Goal: Information Seeking & Learning: Learn about a topic

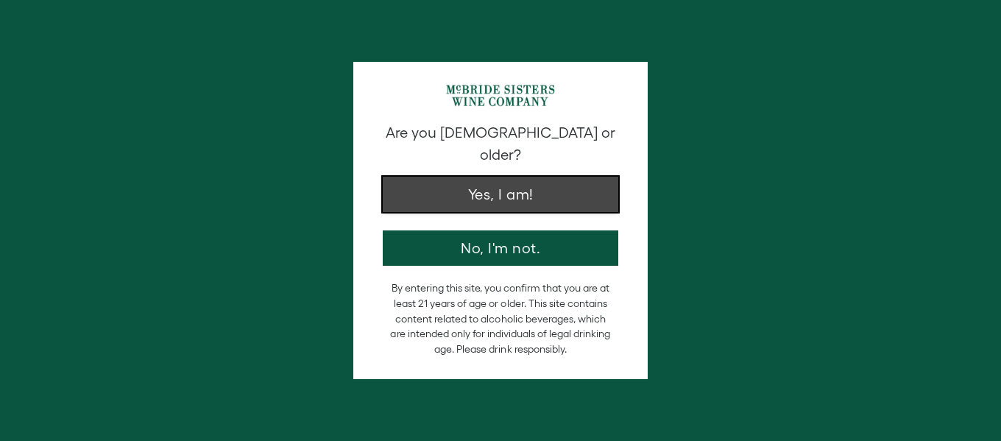
click at [501, 183] on button "Yes, I am!" at bounding box center [501, 194] width 236 height 35
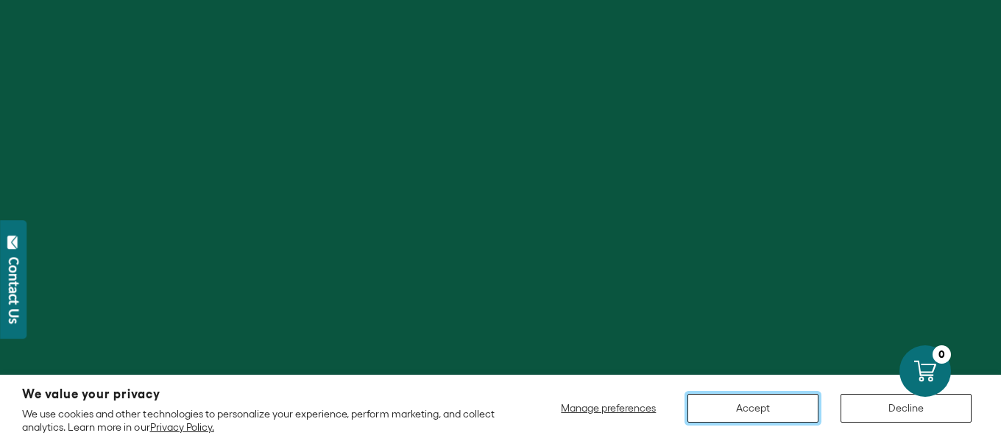
click at [746, 409] on button "Accept" at bounding box center [752, 408] width 131 height 29
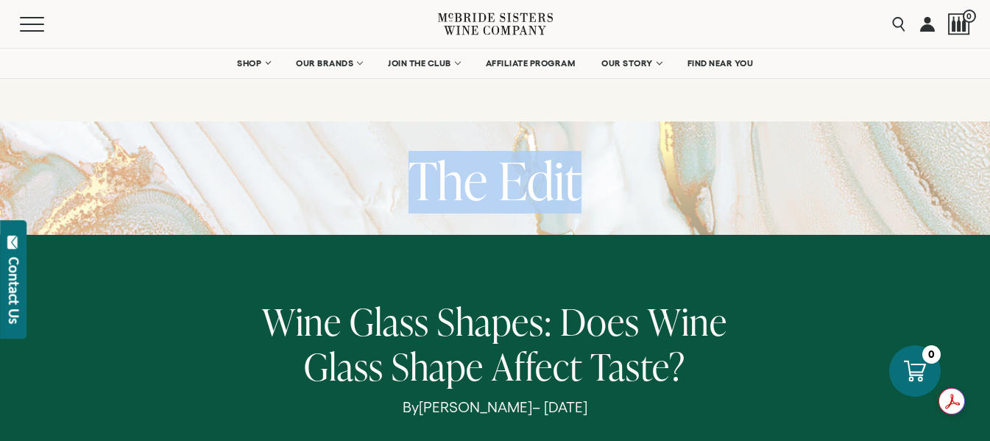
drag, startPoint x: 413, startPoint y: 175, endPoint x: 599, endPoint y: 181, distance: 186.3
click at [599, 181] on div "The Edit" at bounding box center [495, 182] width 990 height 63
click at [497, 183] on h1 "The Edit" at bounding box center [495, 182] width 173 height 63
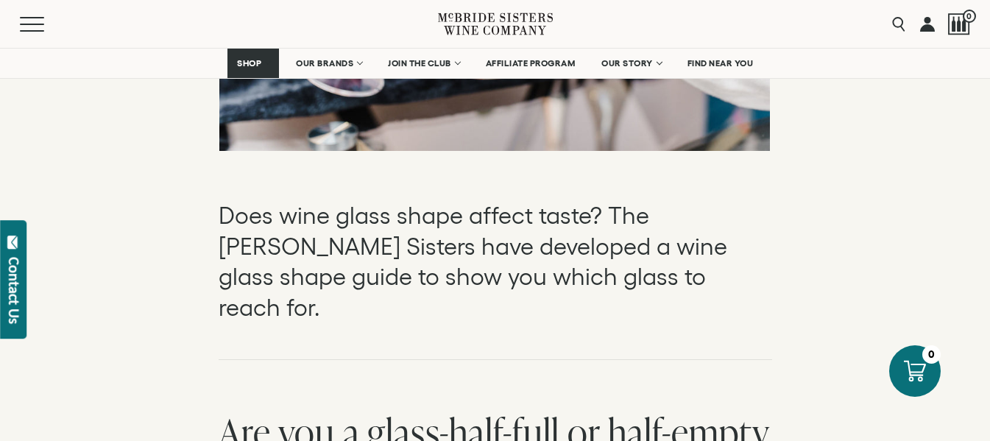
scroll to position [736, 0]
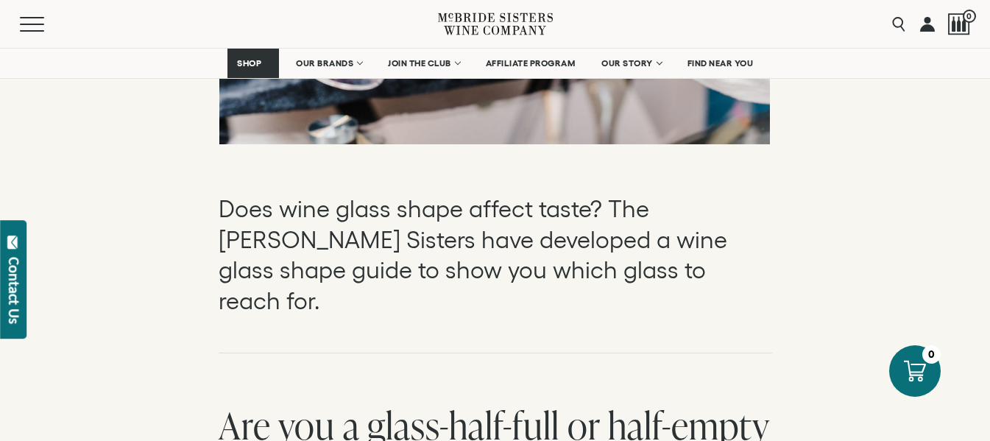
click at [565, 222] on p "Does wine glass shape affect taste? The [PERSON_NAME] Sisters have developed a …" at bounding box center [496, 255] width 554 height 122
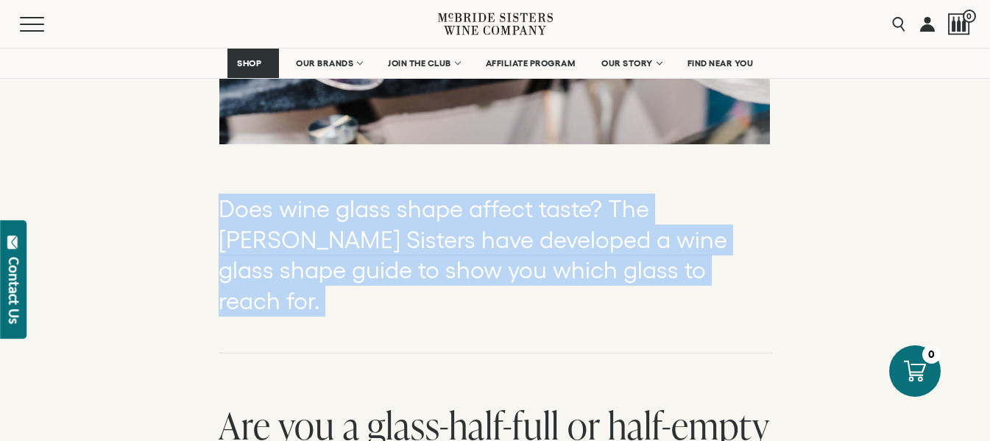
click at [565, 222] on p "Does wine glass shape affect taste? The [PERSON_NAME] Sisters have developed a …" at bounding box center [496, 255] width 554 height 122
click at [503, 244] on p "Does wine glass shape affect taste? The [PERSON_NAME] Sisters have developed a …" at bounding box center [496, 255] width 554 height 122
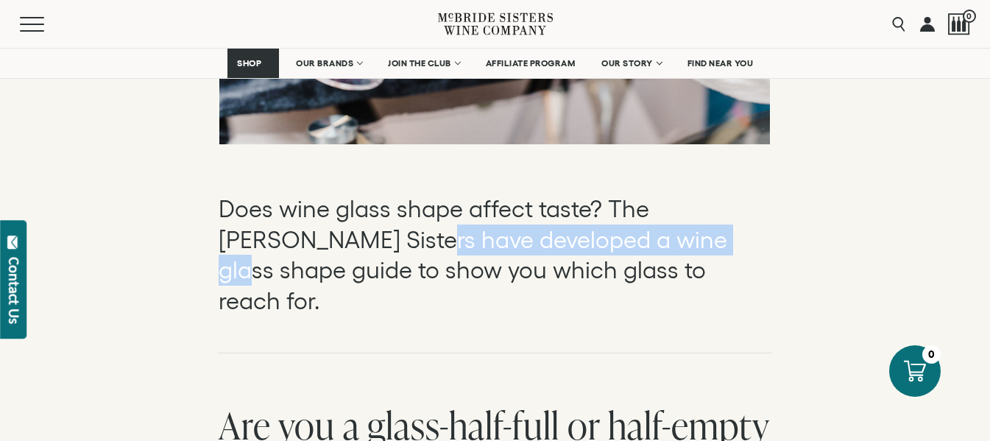
drag, startPoint x: 419, startPoint y: 243, endPoint x: 656, endPoint y: 252, distance: 237.2
click at [656, 252] on p "Does wine glass shape affect taste? The [PERSON_NAME] Sisters have developed a …" at bounding box center [496, 255] width 554 height 122
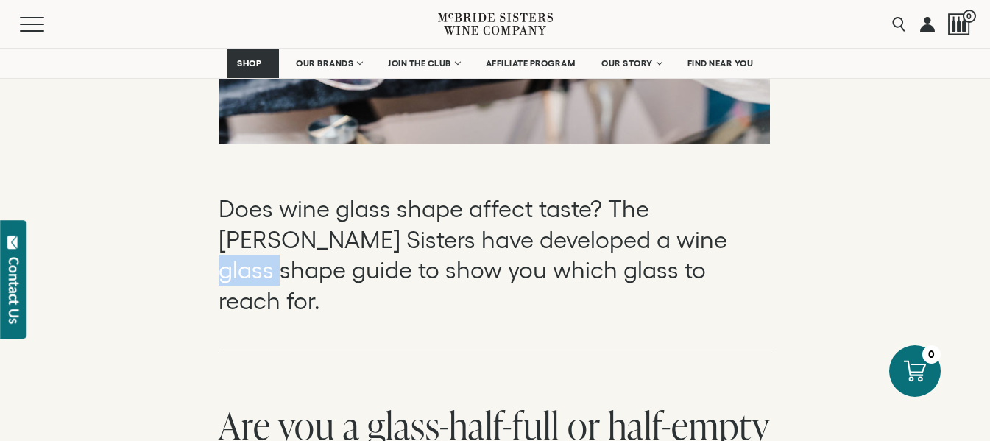
click at [656, 252] on p "Does wine glass shape affect taste? The [PERSON_NAME] Sisters have developed a …" at bounding box center [496, 255] width 554 height 122
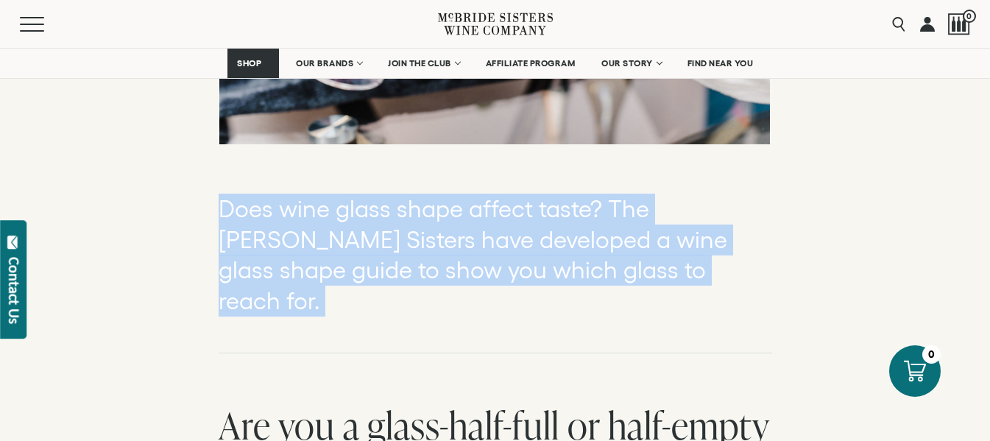
click at [656, 252] on p "Does wine glass shape affect taste? The [PERSON_NAME] Sisters have developed a …" at bounding box center [496, 255] width 554 height 122
click at [562, 247] on p "Does wine glass shape affect taste? The [PERSON_NAME] Sisters have developed a …" at bounding box center [496, 255] width 554 height 122
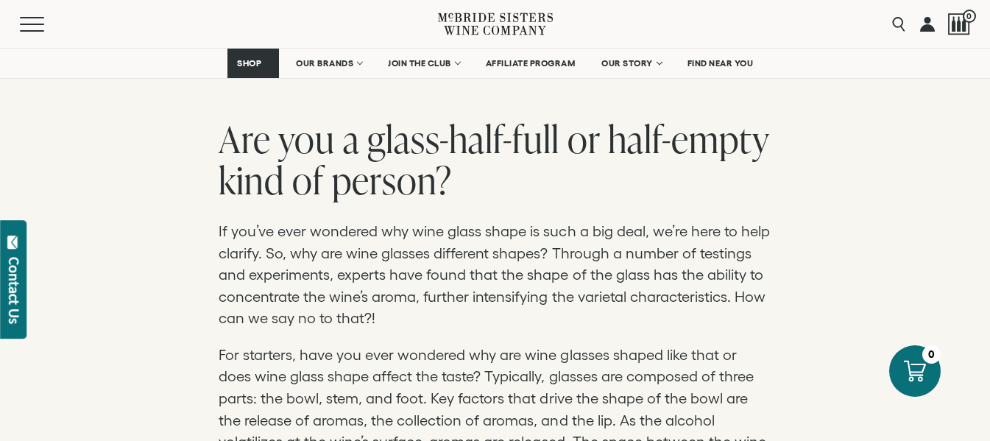
scroll to position [1030, 0]
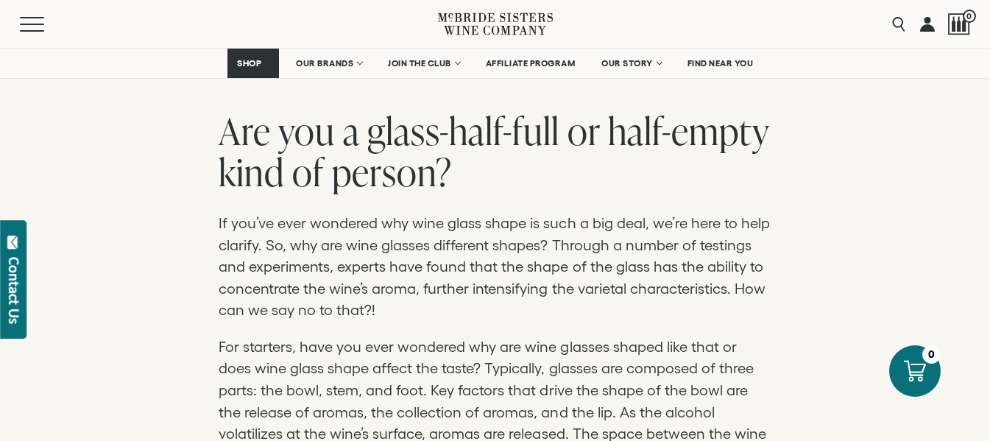
click at [531, 234] on p "If you’ve ever wondered why wine glass shape is such a big deal, we’re here to …" at bounding box center [496, 267] width 554 height 109
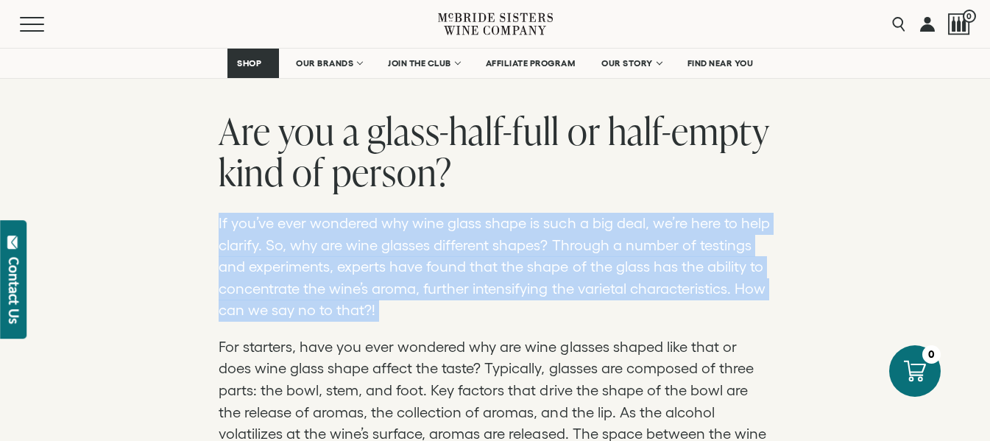
click at [531, 234] on p "If you’ve ever wondered why wine glass shape is such a big deal, we’re here to …" at bounding box center [496, 267] width 554 height 109
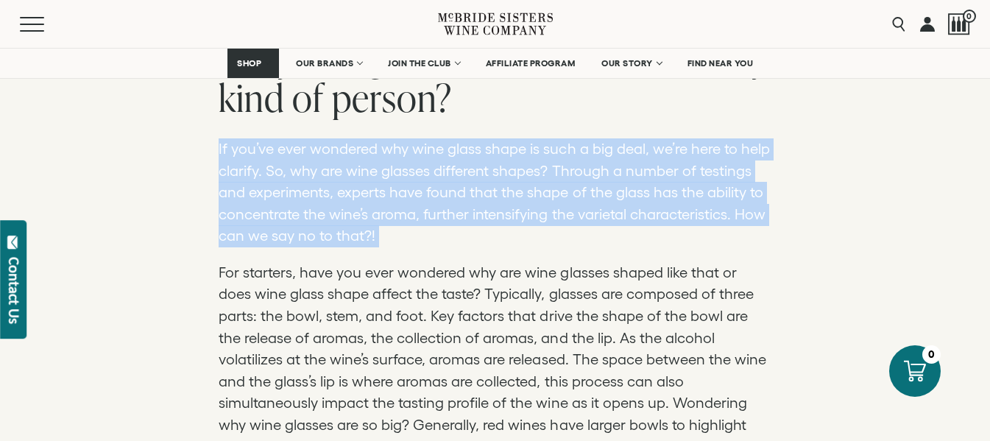
scroll to position [1251, 0]
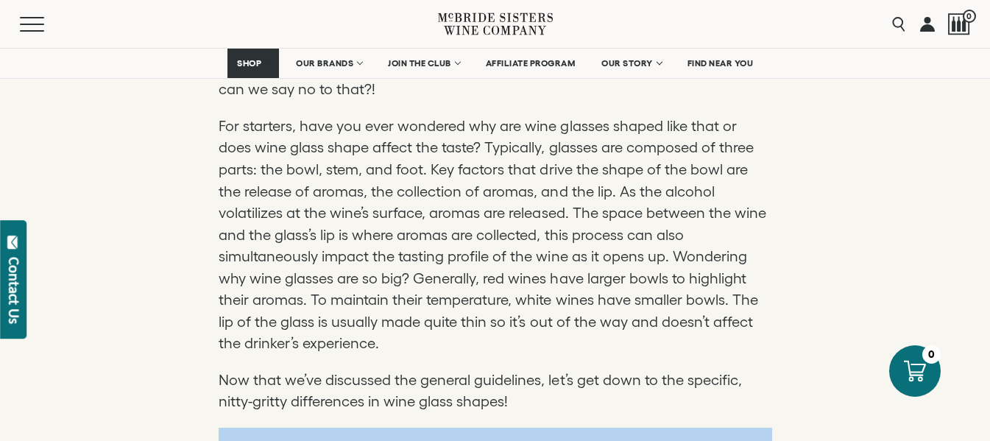
click at [534, 238] on p "For starters, have you ever wondered why are wine glasses shaped like that or d…" at bounding box center [496, 235] width 554 height 239
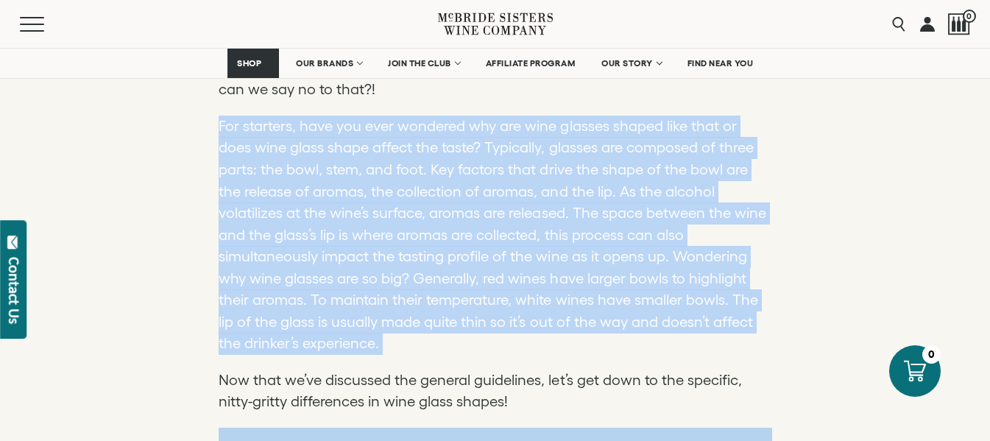
click at [534, 238] on p "For starters, have you ever wondered why are wine glasses shaped like that or d…" at bounding box center [496, 235] width 554 height 239
click at [299, 162] on p "For starters, have you ever wondered why are wine glasses shaped like that or d…" at bounding box center [496, 235] width 554 height 239
drag, startPoint x: 221, startPoint y: 94, endPoint x: 420, endPoint y: 307, distance: 291.1
click at [420, 307] on p "For starters, have you ever wondered why are wine glasses shaped like that or d…" at bounding box center [496, 235] width 554 height 239
click at [463, 160] on p "For starters, have you ever wondered why are wine glasses shaped like that or d…" at bounding box center [496, 235] width 554 height 239
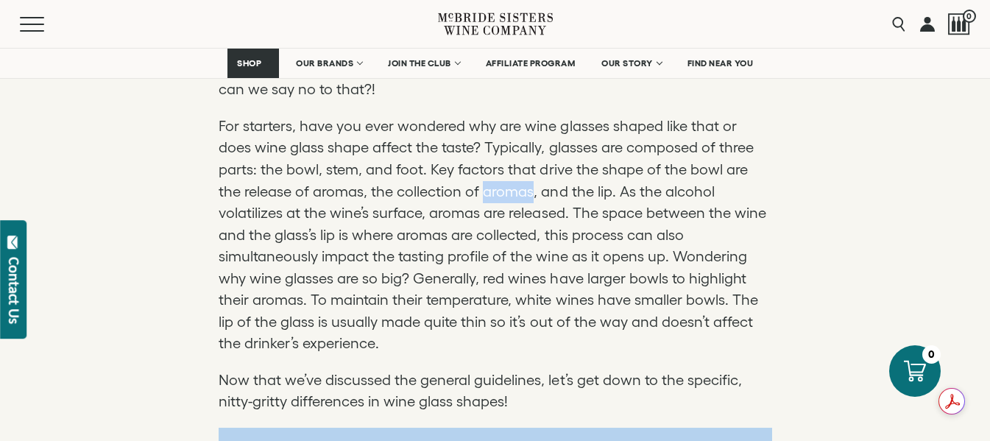
click at [463, 160] on p "For starters, have you ever wondered why are wine glasses shaped like that or d…" at bounding box center [496, 235] width 554 height 239
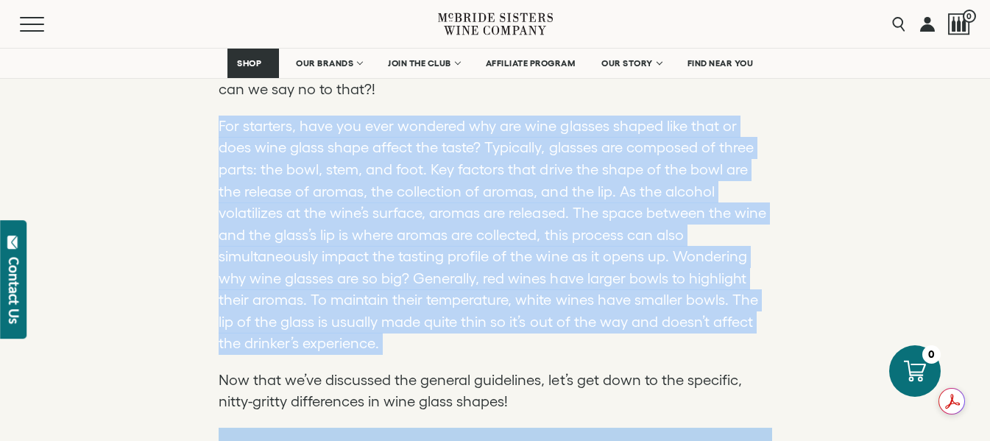
click at [463, 160] on p "For starters, have you ever wondered why are wine glasses shaped like that or d…" at bounding box center [496, 235] width 554 height 239
click at [484, 177] on p "For starters, have you ever wondered why are wine glasses shaped like that or d…" at bounding box center [496, 235] width 554 height 239
drag, startPoint x: 485, startPoint y: 182, endPoint x: 680, endPoint y: 304, distance: 230.2
click at [680, 304] on p "For starters, have you ever wondered why are wine glasses shaped like that or d…" at bounding box center [496, 235] width 554 height 239
click at [612, 302] on p "For starters, have you ever wondered why are wine glasses shaped like that or d…" at bounding box center [496, 235] width 554 height 239
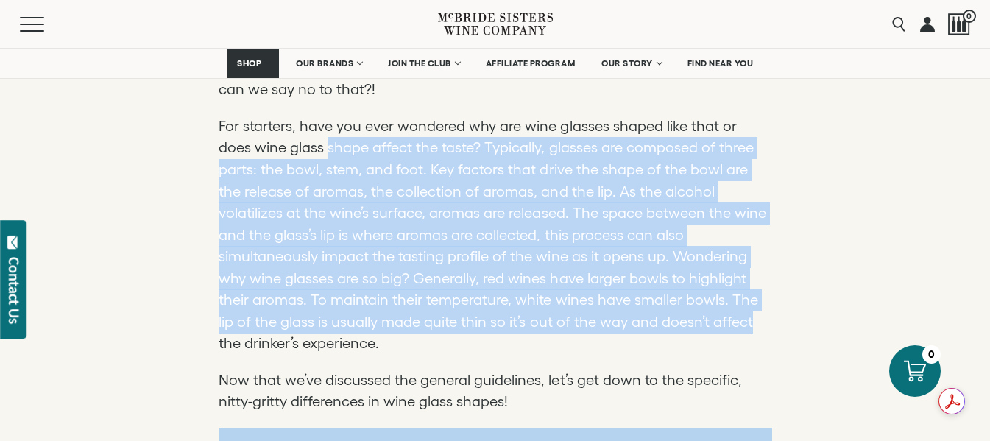
drag, startPoint x: 612, startPoint y: 302, endPoint x: 289, endPoint y: 116, distance: 372.3
click at [289, 116] on p "For starters, have you ever wondered why are wine glasses shaped like that or d…" at bounding box center [496, 235] width 554 height 239
click at [450, 173] on p "For starters, have you ever wondered why are wine glasses shaped like that or d…" at bounding box center [496, 235] width 554 height 239
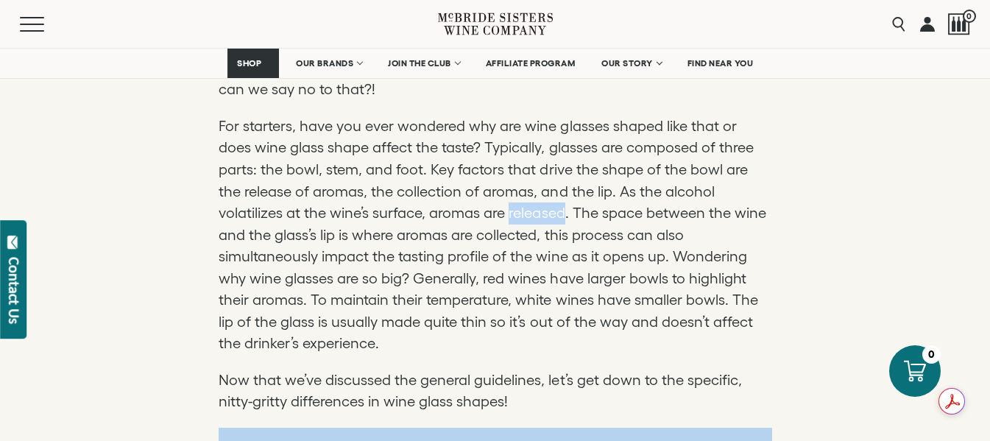
click at [450, 173] on p "For starters, have you ever wondered why are wine glasses shaped like that or d…" at bounding box center [496, 235] width 554 height 239
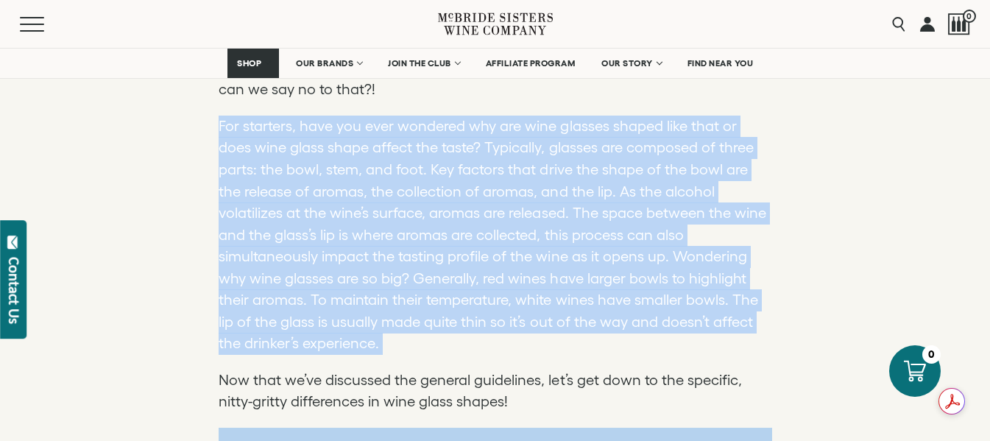
click at [450, 173] on p "For starters, have you ever wondered why are wine glasses shaped like that or d…" at bounding box center [496, 235] width 554 height 239
click at [442, 216] on p "For starters, have you ever wondered why are wine glasses shaped like that or d…" at bounding box center [496, 235] width 554 height 239
drag, startPoint x: 409, startPoint y: 154, endPoint x: 489, endPoint y: 317, distance: 181.1
click at [489, 317] on p "For starters, have you ever wondered why are wine glasses shaped like that or d…" at bounding box center [496, 235] width 554 height 239
click at [568, 234] on p "For starters, have you ever wondered why are wine glasses shaped like that or d…" at bounding box center [496, 235] width 554 height 239
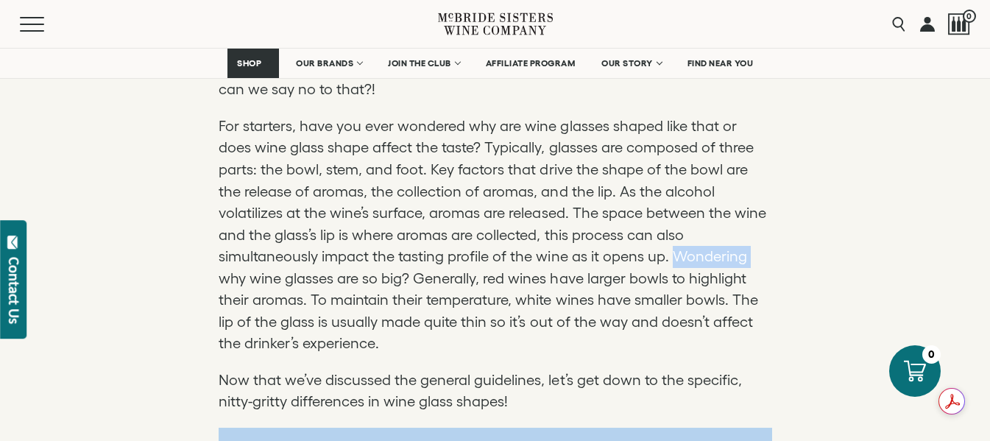
click at [568, 234] on p "For starters, have you ever wondered why are wine glasses shaped like that or d…" at bounding box center [496, 235] width 554 height 239
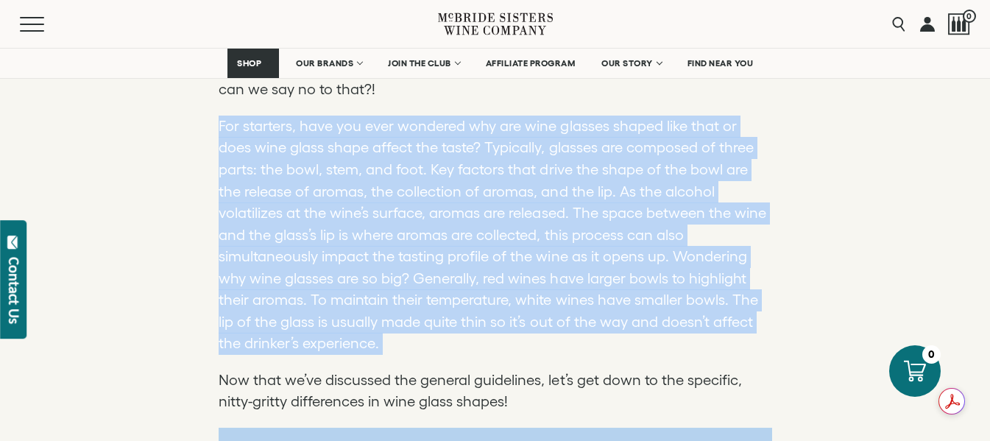
click at [568, 234] on p "For starters, have you ever wondered why are wine glasses shaped like that or d…" at bounding box center [496, 235] width 554 height 239
click at [378, 283] on p "For starters, have you ever wondered why are wine glasses shaped like that or d…" at bounding box center [496, 235] width 554 height 239
drag, startPoint x: 386, startPoint y: 312, endPoint x: 253, endPoint y: 156, distance: 205.2
click at [253, 156] on p "For starters, have you ever wondered why are wine glasses shaped like that or d…" at bounding box center [496, 235] width 554 height 239
click at [347, 217] on p "For starters, have you ever wondered why are wine glasses shaped like that or d…" at bounding box center [496, 235] width 554 height 239
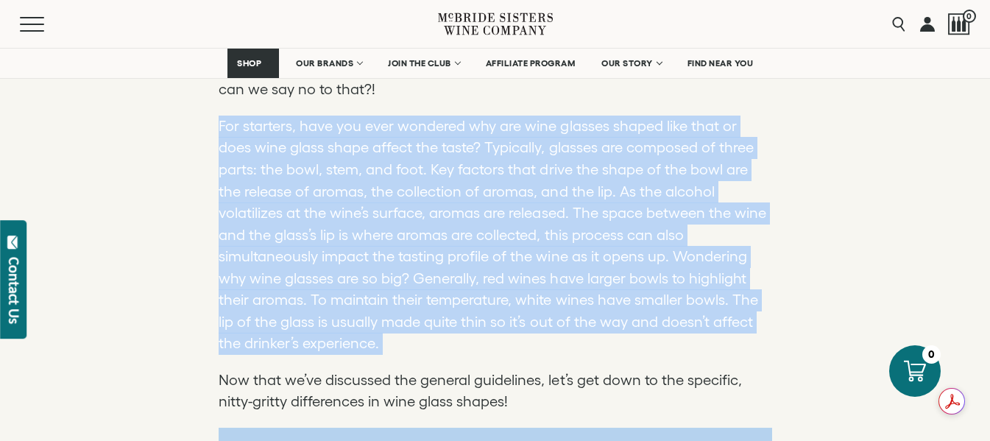
drag, startPoint x: 325, startPoint y: 313, endPoint x: 242, endPoint y: 148, distance: 184.7
click at [242, 148] on p "For starters, have you ever wondered why are wine glasses shaped like that or d…" at bounding box center [496, 235] width 554 height 239
click at [425, 219] on p "For starters, have you ever wondered why are wine glasses shaped like that or d…" at bounding box center [496, 235] width 554 height 239
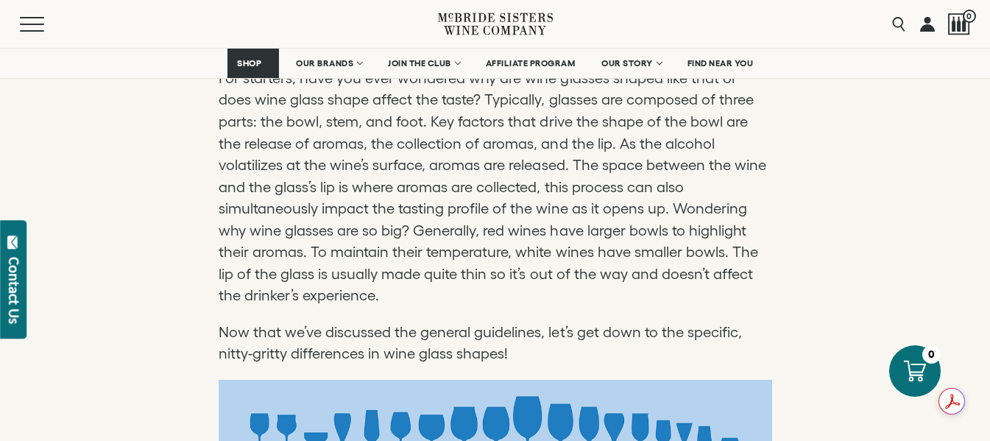
scroll to position [1325, 0]
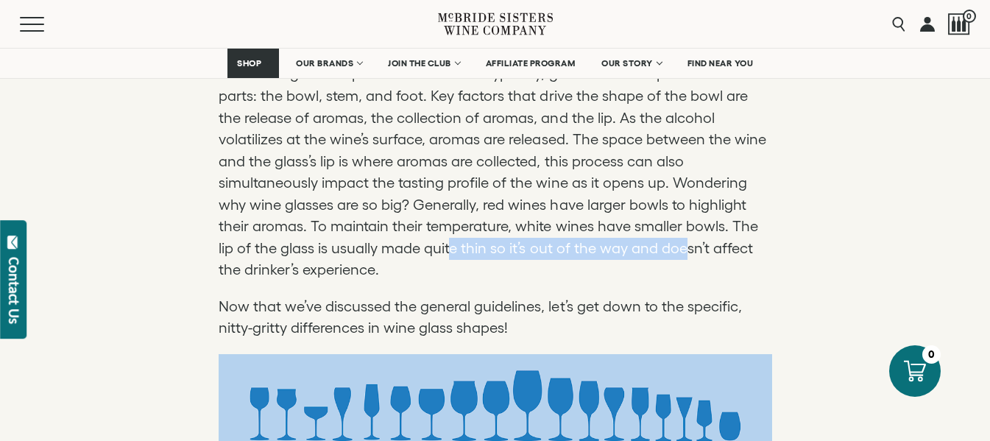
drag, startPoint x: 334, startPoint y: 219, endPoint x: 571, endPoint y: 220, distance: 237.0
click at [571, 220] on p "For starters, have you ever wondered why are wine glasses shaped like that or d…" at bounding box center [496, 161] width 554 height 239
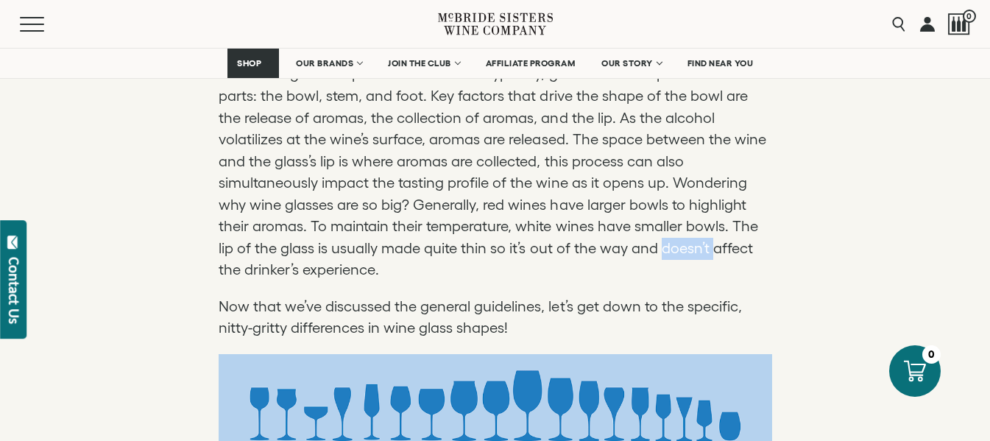
click at [571, 220] on p "For starters, have you ever wondered why are wine glasses shaped like that or d…" at bounding box center [496, 161] width 554 height 239
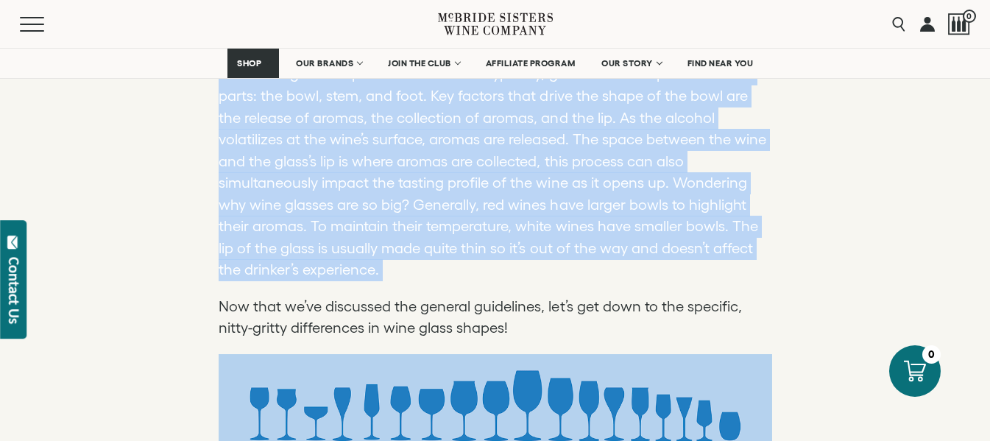
click at [571, 220] on p "For starters, have you ever wondered why are wine glasses shaped like that or d…" at bounding box center [496, 161] width 554 height 239
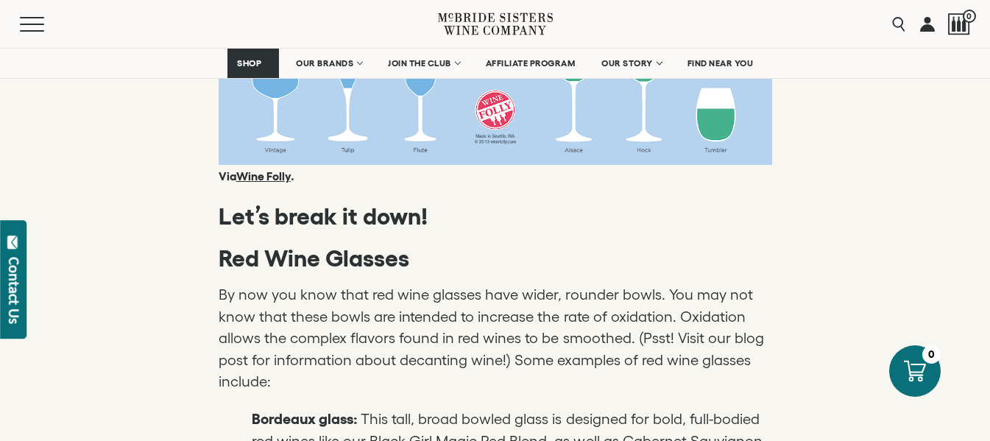
scroll to position [2355, 0]
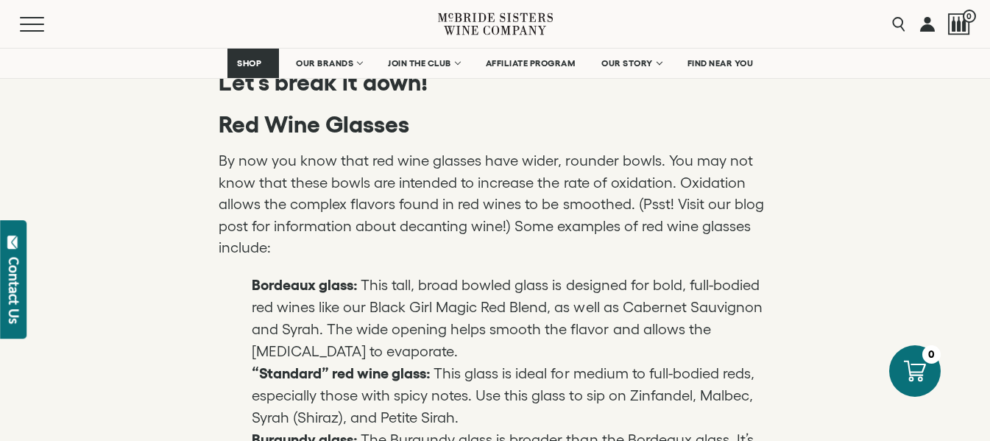
click at [440, 150] on p "By now you know that red wine glasses have wider, rounder bowls. You may not kn…" at bounding box center [496, 204] width 554 height 109
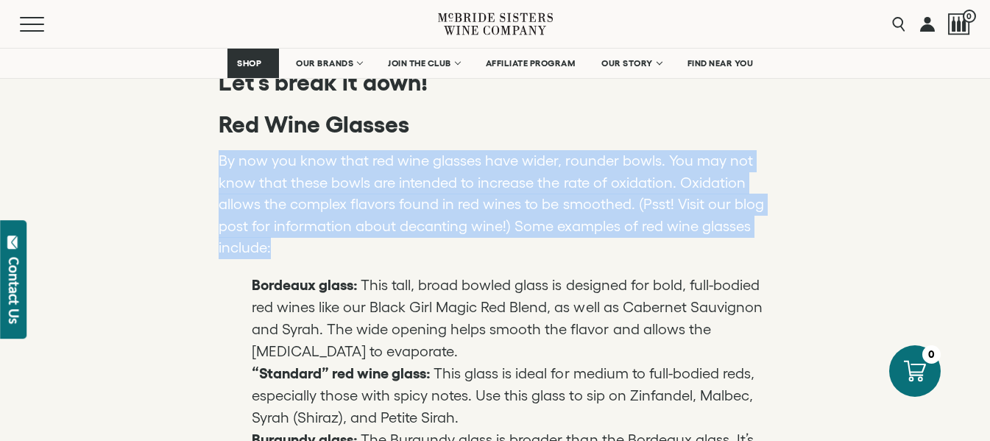
click at [440, 150] on p "By now you know that red wine glasses have wider, rounder bowls. You may not kn…" at bounding box center [496, 204] width 554 height 109
click at [478, 172] on p "By now you know that red wine glasses have wider, rounder bowls. You may not kn…" at bounding box center [496, 204] width 554 height 109
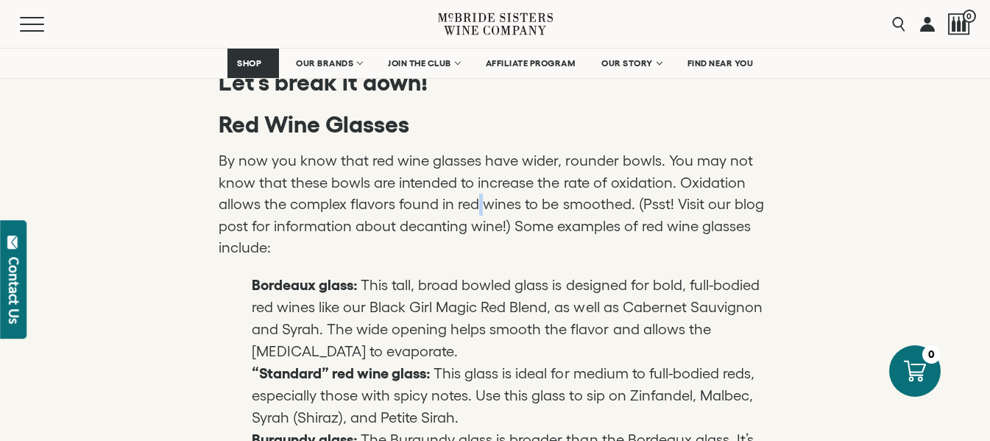
click at [478, 172] on p "By now you know that red wine glasses have wider, rounder bowls. You may not kn…" at bounding box center [496, 204] width 554 height 109
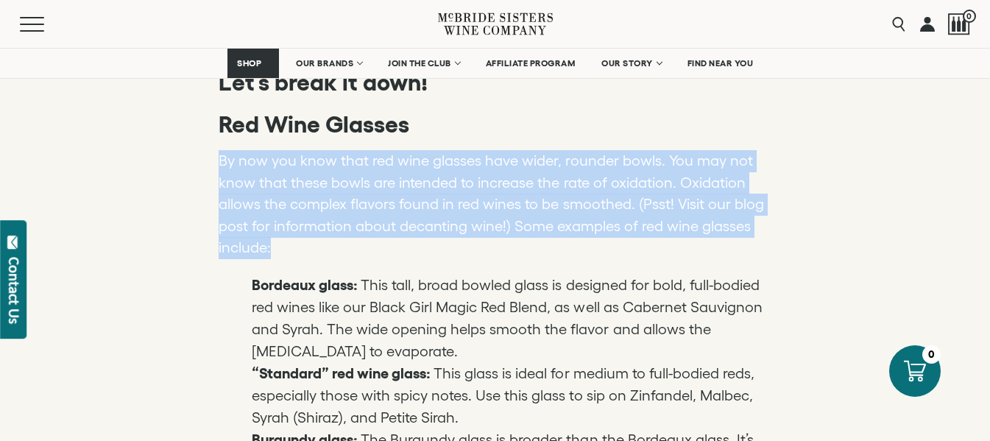
click at [478, 172] on p "By now you know that red wine glasses have wider, rounder bowls. You may not kn…" at bounding box center [496, 204] width 554 height 109
drag, startPoint x: 324, startPoint y: 219, endPoint x: 213, endPoint y: 127, distance: 143.8
click at [213, 127] on div "Does wine glass shape affect taste? The [PERSON_NAME] Sisters have developed a …" at bounding box center [495, 408] width 990 height 3830
click at [568, 202] on p "By now you know that red wine glasses have wider, rounder bowls. You may not kn…" at bounding box center [496, 204] width 554 height 109
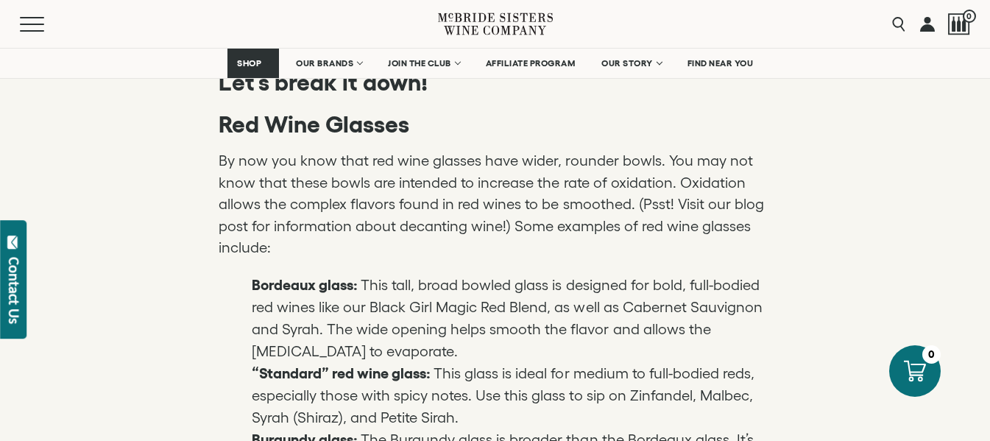
click at [600, 291] on li "Bordeaux glass: This tall, broad bowled glass is designed for bold, full-bodied…" at bounding box center [512, 318] width 520 height 88
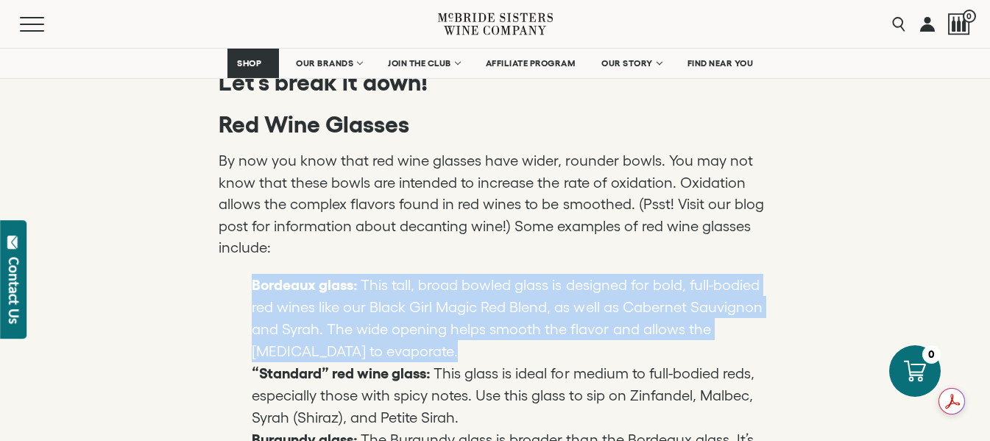
click at [600, 291] on li "Bordeaux glass: This tall, broad bowled glass is designed for bold, full-bodied…" at bounding box center [512, 318] width 520 height 88
click at [520, 275] on li "Bordeaux glass: This tall, broad bowled glass is designed for bold, full-bodied…" at bounding box center [512, 318] width 520 height 88
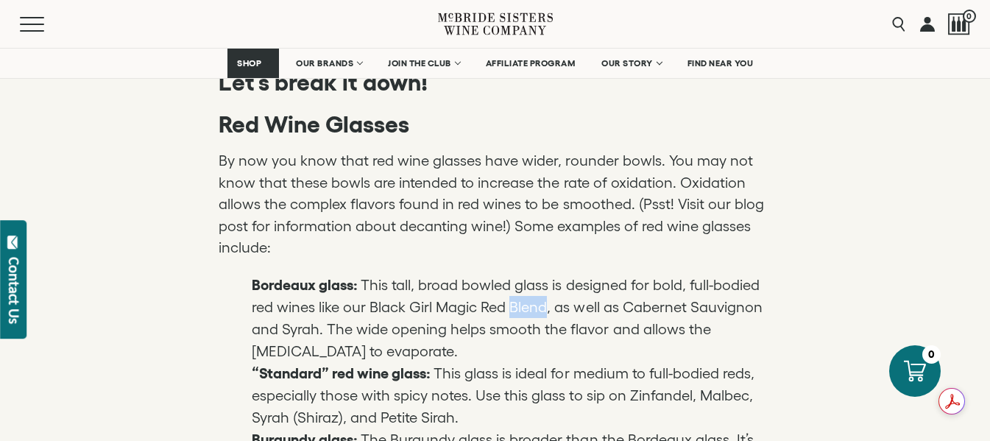
click at [520, 275] on li "Bordeaux glass: This tall, broad bowled glass is designed for bold, full-bodied…" at bounding box center [512, 318] width 520 height 88
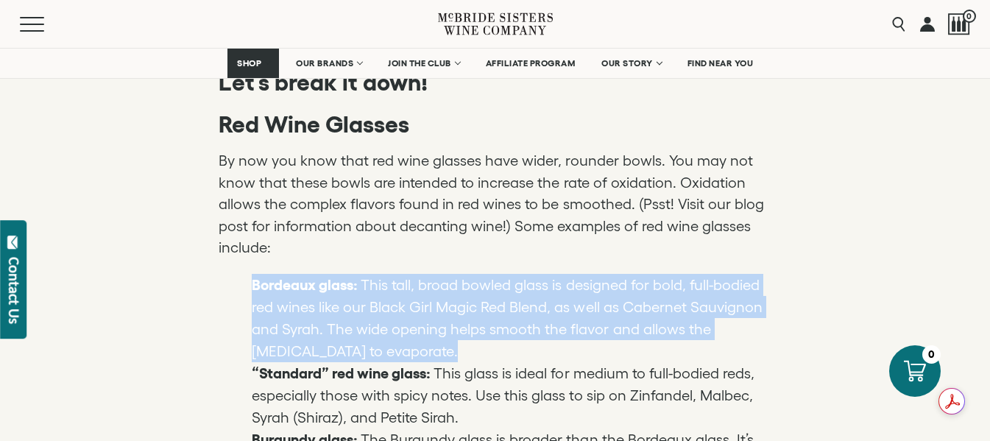
click at [520, 275] on li "Bordeaux glass: This tall, broad bowled glass is designed for bold, full-bodied…" at bounding box center [512, 318] width 520 height 88
drag, startPoint x: 369, startPoint y: 319, endPoint x: 245, endPoint y: 247, distance: 143.5
click at [245, 274] on ul "Bordeaux glass: This tall, broad bowled glass is designed for bold, full-bodied…" at bounding box center [496, 373] width 554 height 199
click at [378, 277] on li "Bordeaux glass: This tall, broad bowled glass is designed for bold, full-bodied…" at bounding box center [512, 318] width 520 height 88
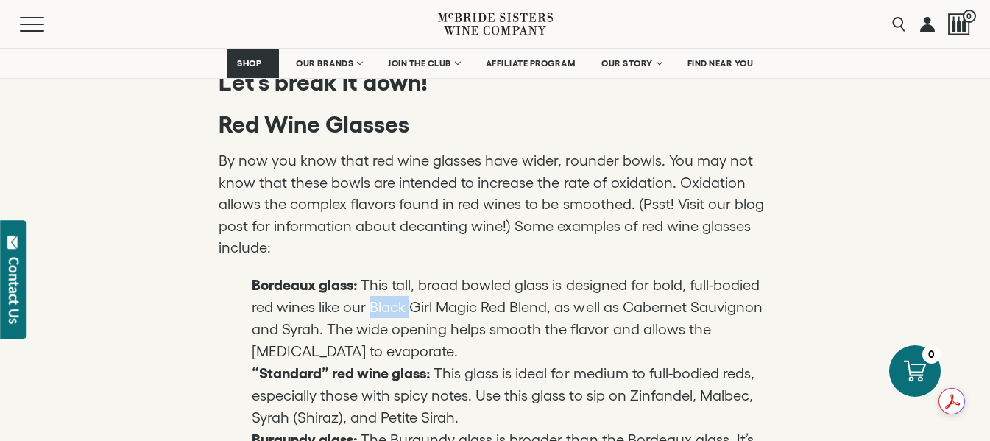
click at [378, 277] on li "Bordeaux glass: This tall, broad bowled glass is designed for bold, full-bodied…" at bounding box center [512, 318] width 520 height 88
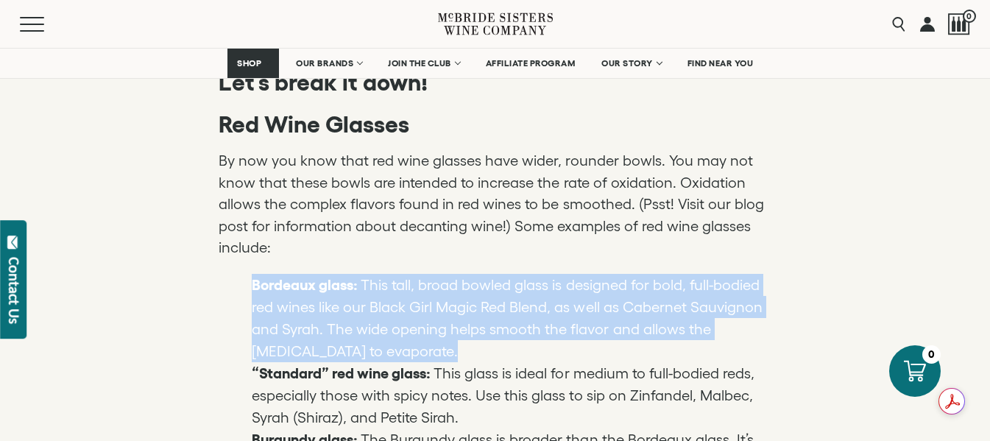
click at [378, 277] on li "Bordeaux glass: This tall, broad bowled glass is designed for bold, full-bodied…" at bounding box center [512, 318] width 520 height 88
click at [431, 277] on li "Bordeaux glass: This tall, broad bowled glass is designed for bold, full-bodied…" at bounding box center [512, 318] width 520 height 88
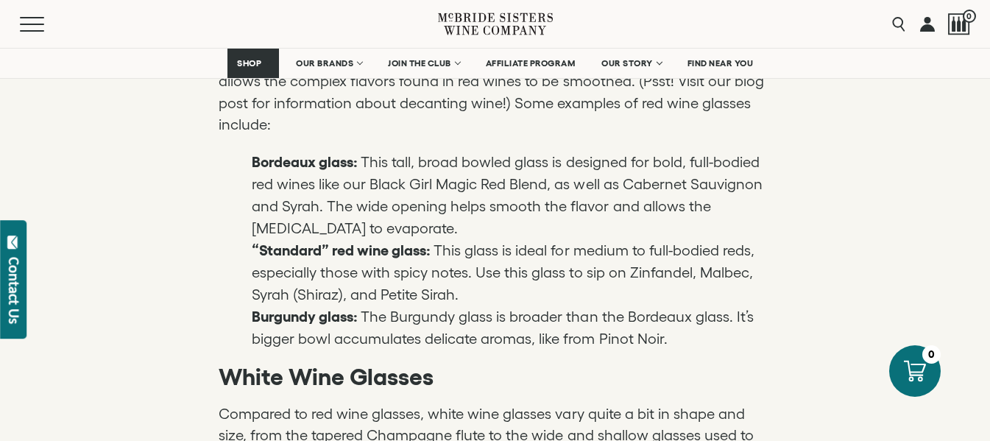
scroll to position [2503, 0]
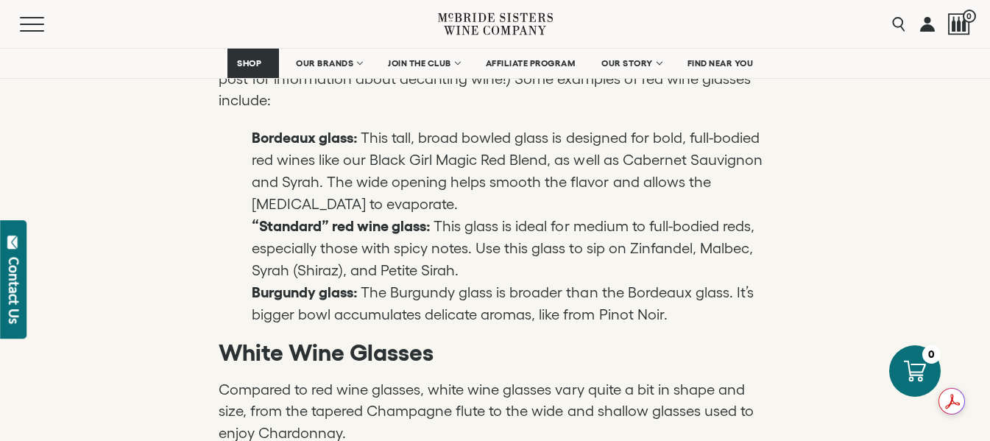
drag, startPoint x: 254, startPoint y: 259, endPoint x: 730, endPoint y: 290, distance: 477.2
click at [730, 290] on li "Burgundy glass: The Burgundy glass is broader than the Bordeaux glass. It’s big…" at bounding box center [512, 303] width 520 height 44
click at [712, 287] on li "Burgundy glass: The Burgundy glass is broader than the Bordeaux glass. It’s big…" at bounding box center [512, 303] width 520 height 44
drag, startPoint x: 699, startPoint y: 286, endPoint x: 248, endPoint y: 255, distance: 452.2
click at [248, 255] on ul "Bordeaux glass: This tall, broad bowled glass is designed for bold, full-bodied…" at bounding box center [496, 226] width 554 height 199
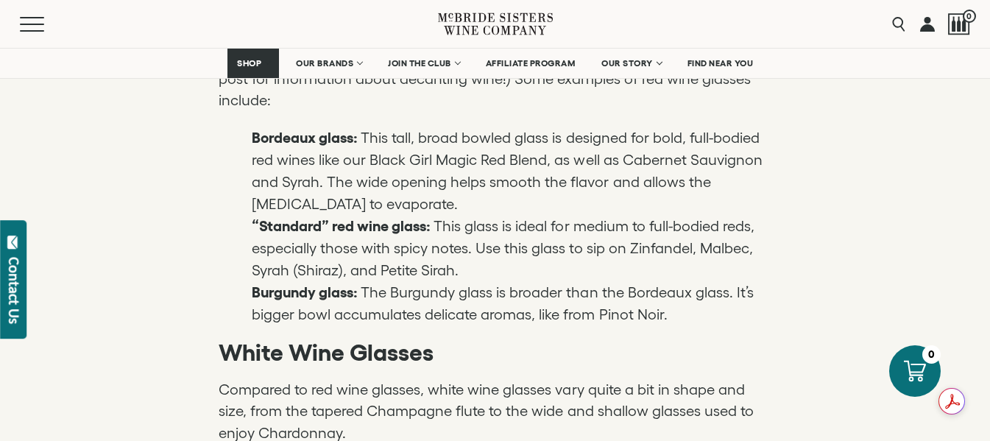
click at [414, 281] on li "Burgundy glass: The Burgundy glass is broader than the Bordeaux glass. It’s big…" at bounding box center [512, 303] width 520 height 44
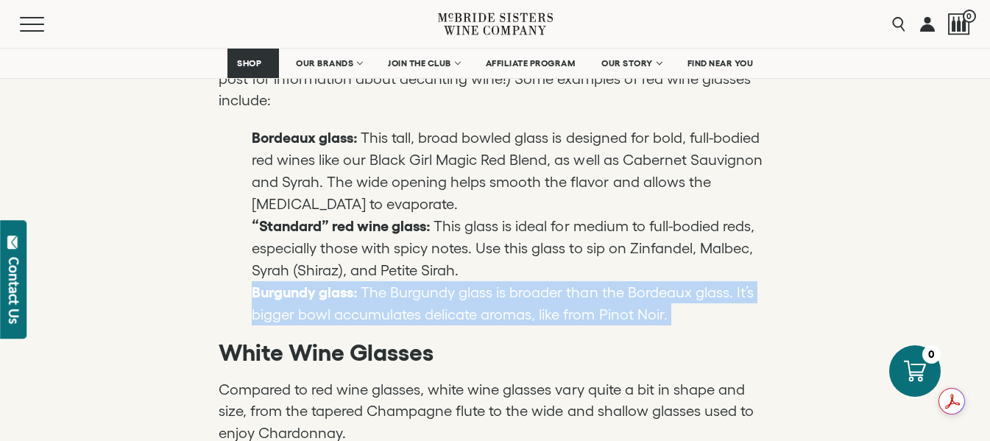
click at [414, 281] on li "Burgundy glass: The Burgundy glass is broader than the Bordeaux glass. It’s big…" at bounding box center [512, 303] width 520 height 44
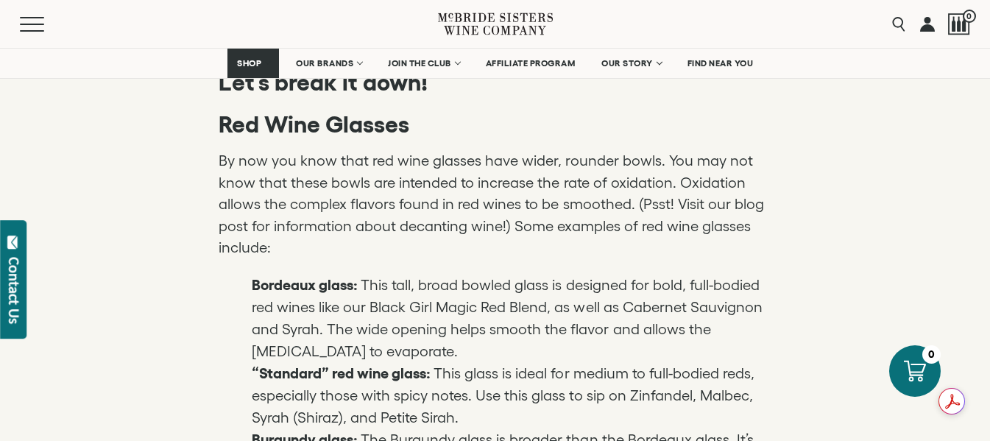
scroll to position [2650, 0]
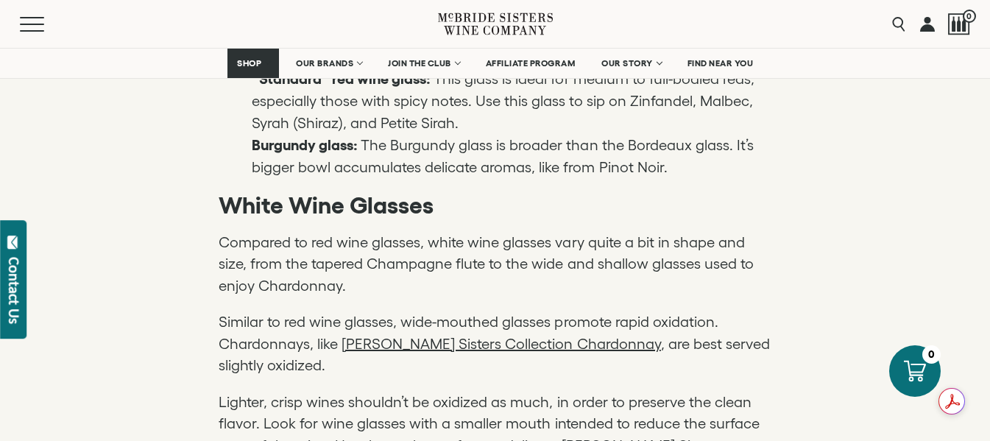
click at [407, 236] on p "Compared to red wine glasses, white wine glasses vary quite a bit in shape and …" at bounding box center [496, 265] width 554 height 66
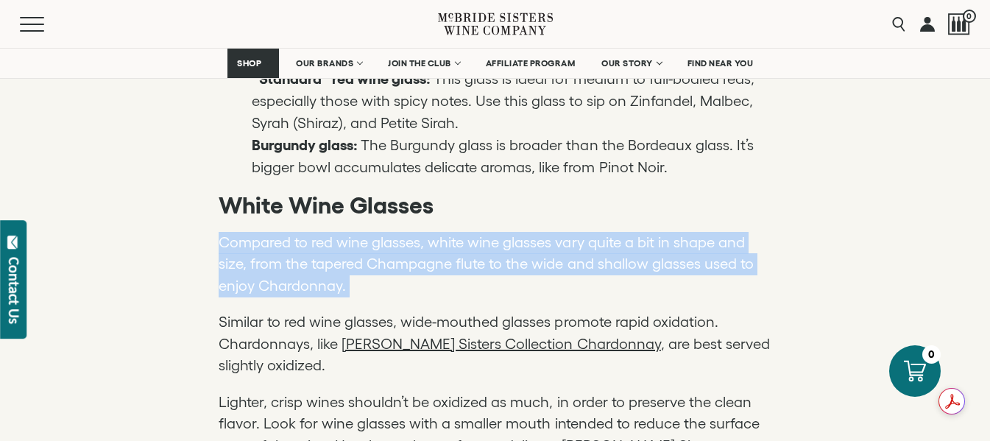
click at [407, 236] on p "Compared to red wine glasses, white wine glasses vary quite a bit in shape and …" at bounding box center [496, 265] width 554 height 66
click at [440, 236] on p "Compared to red wine glasses, white wine glasses vary quite a bit in shape and …" at bounding box center [496, 265] width 554 height 66
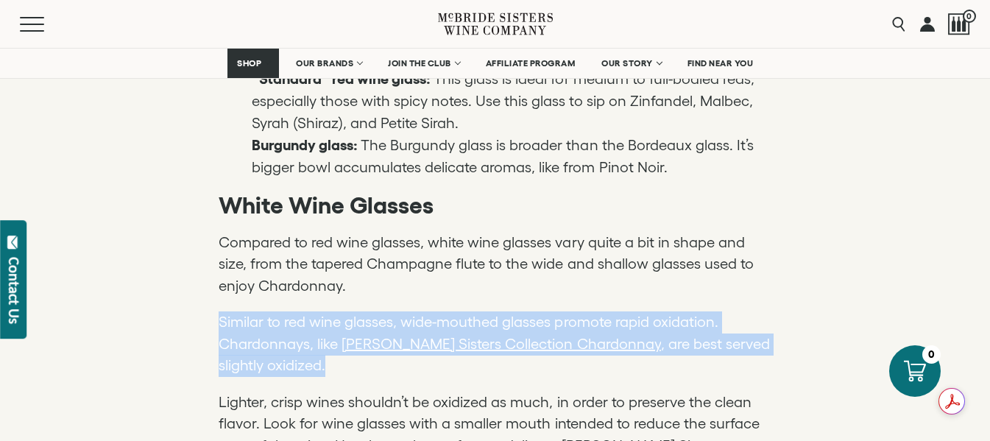
drag, startPoint x: 219, startPoint y: 290, endPoint x: 323, endPoint y: 334, distance: 112.8
click at [323, 334] on p "Similar to red wine glasses, wide-mouthed glasses promote rapid oxidation. Char…" at bounding box center [496, 344] width 554 height 66
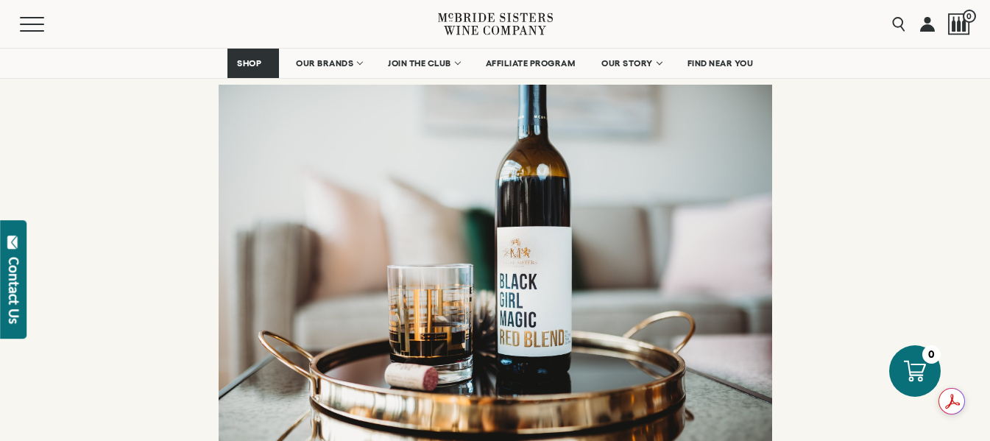
scroll to position [3533, 0]
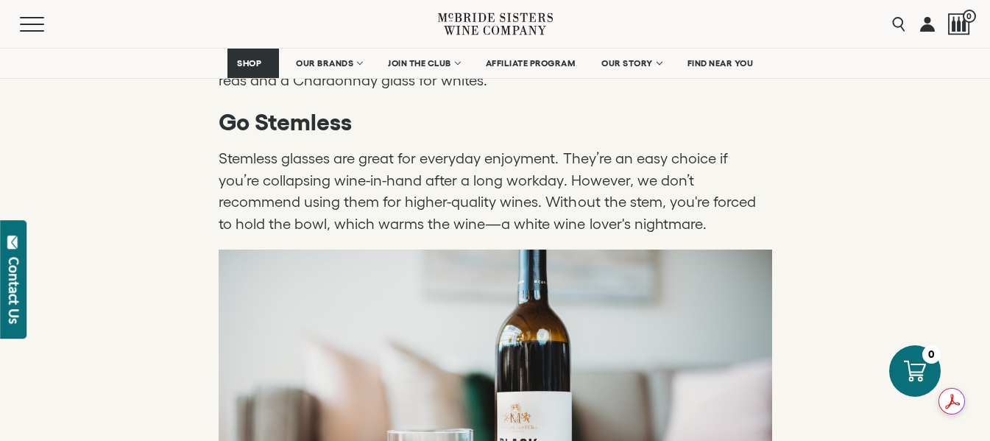
click at [629, 148] on p "Stemless glasses are great for everyday enjoyment. They’re an easy choice if yo…" at bounding box center [496, 191] width 554 height 87
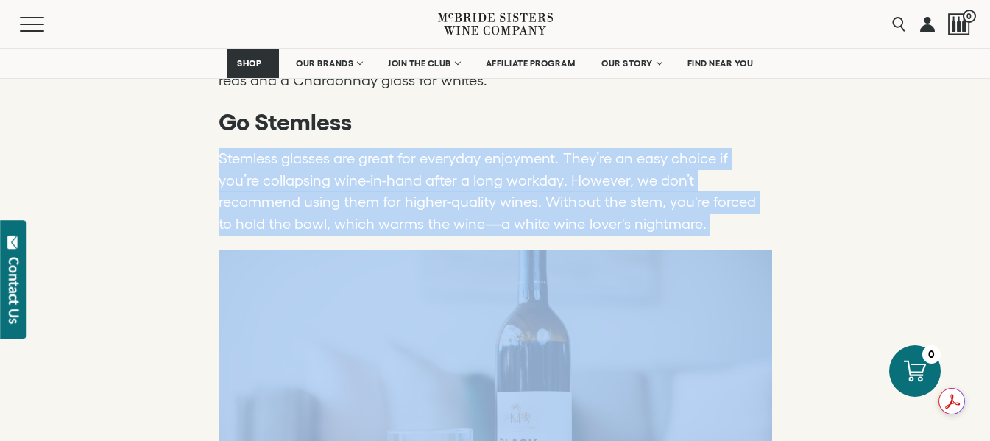
click at [629, 148] on p "Stemless glasses are great for everyday enjoyment. They’re an easy choice if yo…" at bounding box center [496, 191] width 554 height 87
click at [400, 148] on p "Stemless glasses are great for everyday enjoyment. They’re an easy choice if yo…" at bounding box center [496, 191] width 554 height 87
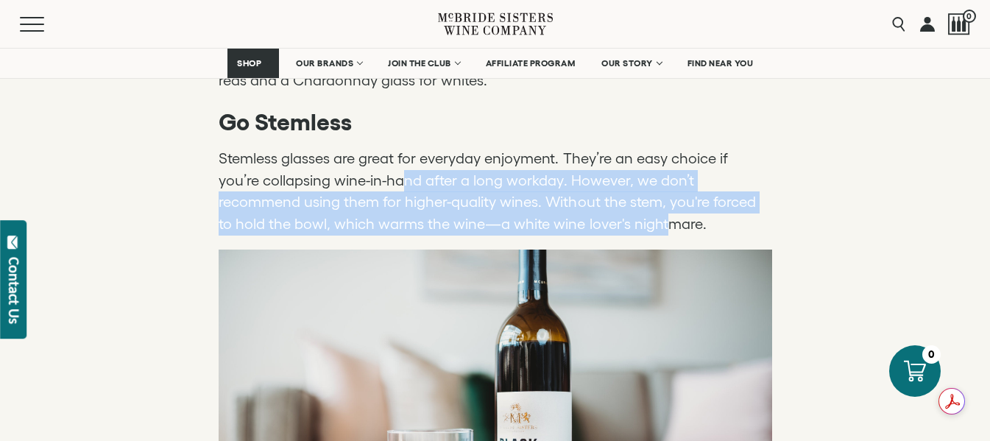
drag, startPoint x: 363, startPoint y: 152, endPoint x: 556, endPoint y: 184, distance: 195.6
click at [556, 184] on p "Stemless glasses are great for everyday enjoyment. They’re an easy choice if yo…" at bounding box center [496, 191] width 554 height 87
drag, startPoint x: 591, startPoint y: 189, endPoint x: 303, endPoint y: 129, distance: 294.1
click at [303, 148] on p "Stemless glasses are great for everyday enjoyment. They’re an easy choice if yo…" at bounding box center [496, 191] width 554 height 87
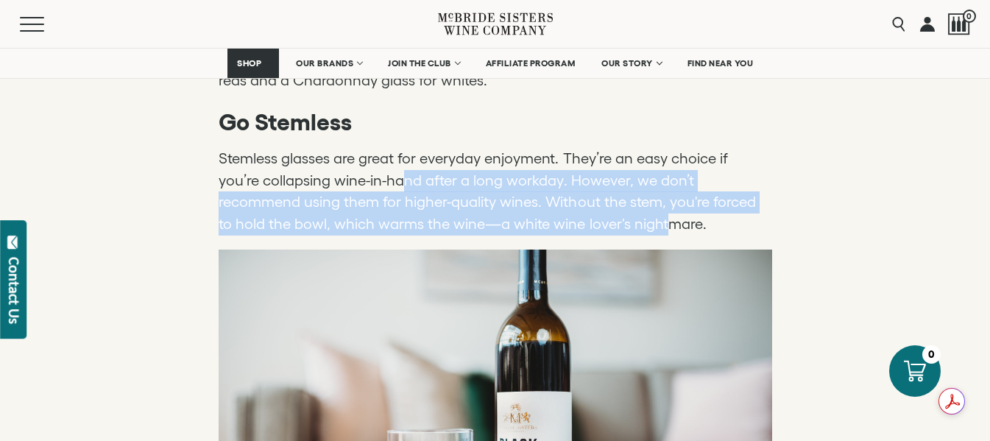
click at [489, 171] on p "Stemless glasses are great for everyday enjoyment. They’re an easy choice if yo…" at bounding box center [496, 191] width 554 height 87
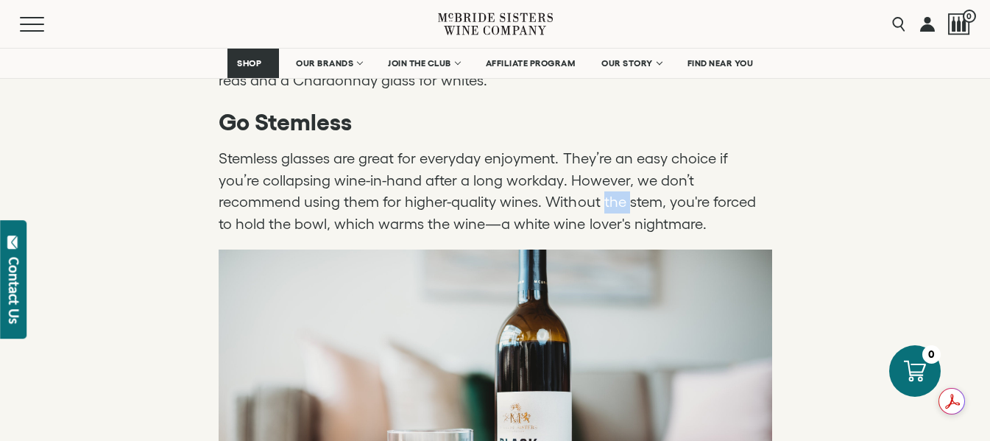
click at [489, 171] on p "Stemless glasses are great for everyday enjoyment. They’re an easy choice if yo…" at bounding box center [496, 191] width 554 height 87
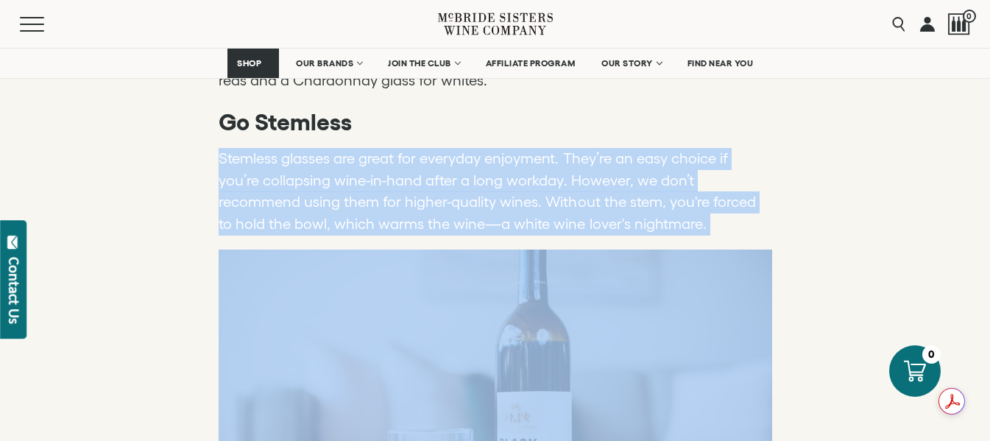
click at [489, 171] on p "Stemless glasses are great for everyday enjoyment. They’re an easy choice if yo…" at bounding box center [496, 191] width 554 height 87
click at [344, 167] on p "Stemless glasses are great for everyday enjoyment. They’re an easy choice if yo…" at bounding box center [496, 191] width 554 height 87
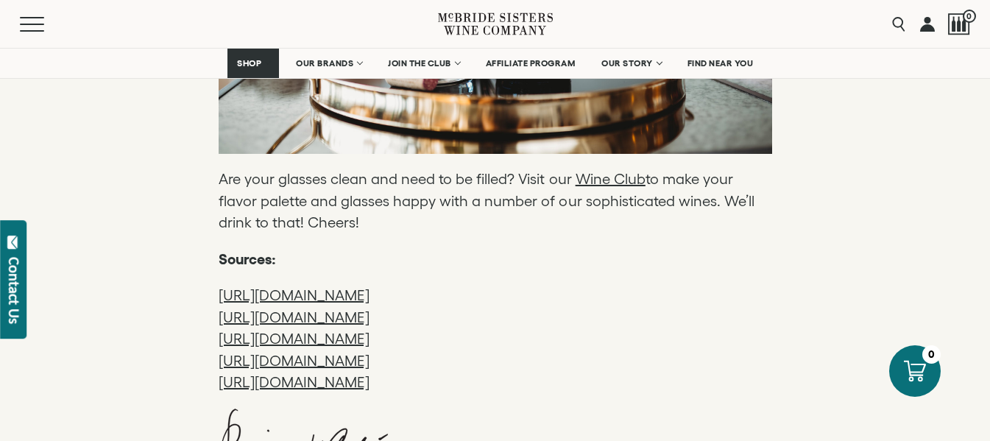
scroll to position [3975, 0]
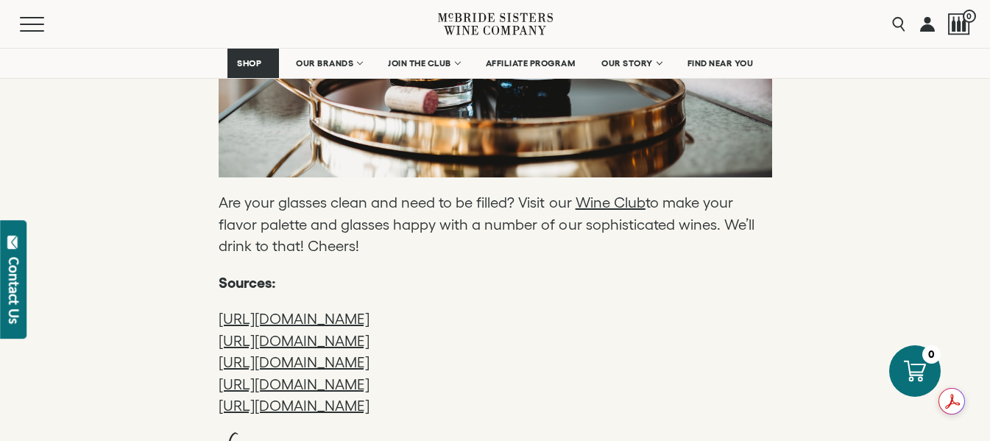
click at [370, 311] on link "[URL][DOMAIN_NAME]" at bounding box center [294, 319] width 151 height 16
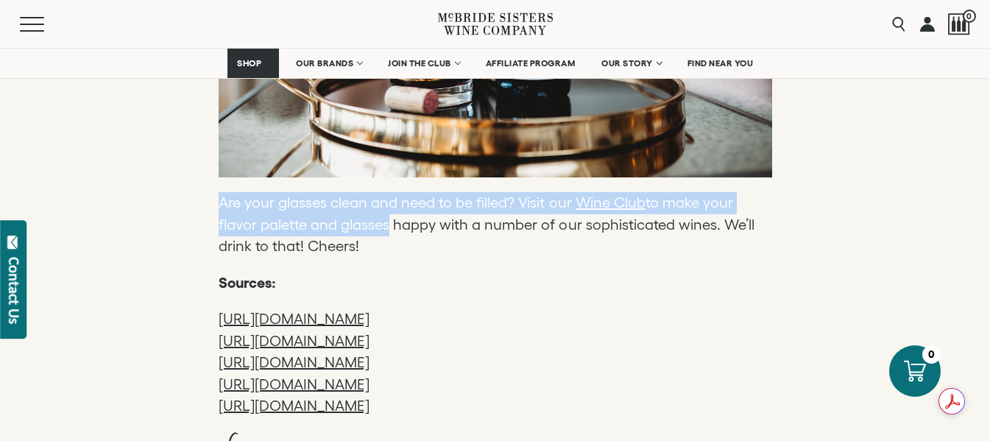
drag, startPoint x: 223, startPoint y: 169, endPoint x: 378, endPoint y: 203, distance: 159.1
click at [378, 203] on p "Are your glasses clean and need to be filled? Visit our Wine Club to make your …" at bounding box center [496, 225] width 554 height 66
